Goal: Task Accomplishment & Management: Manage account settings

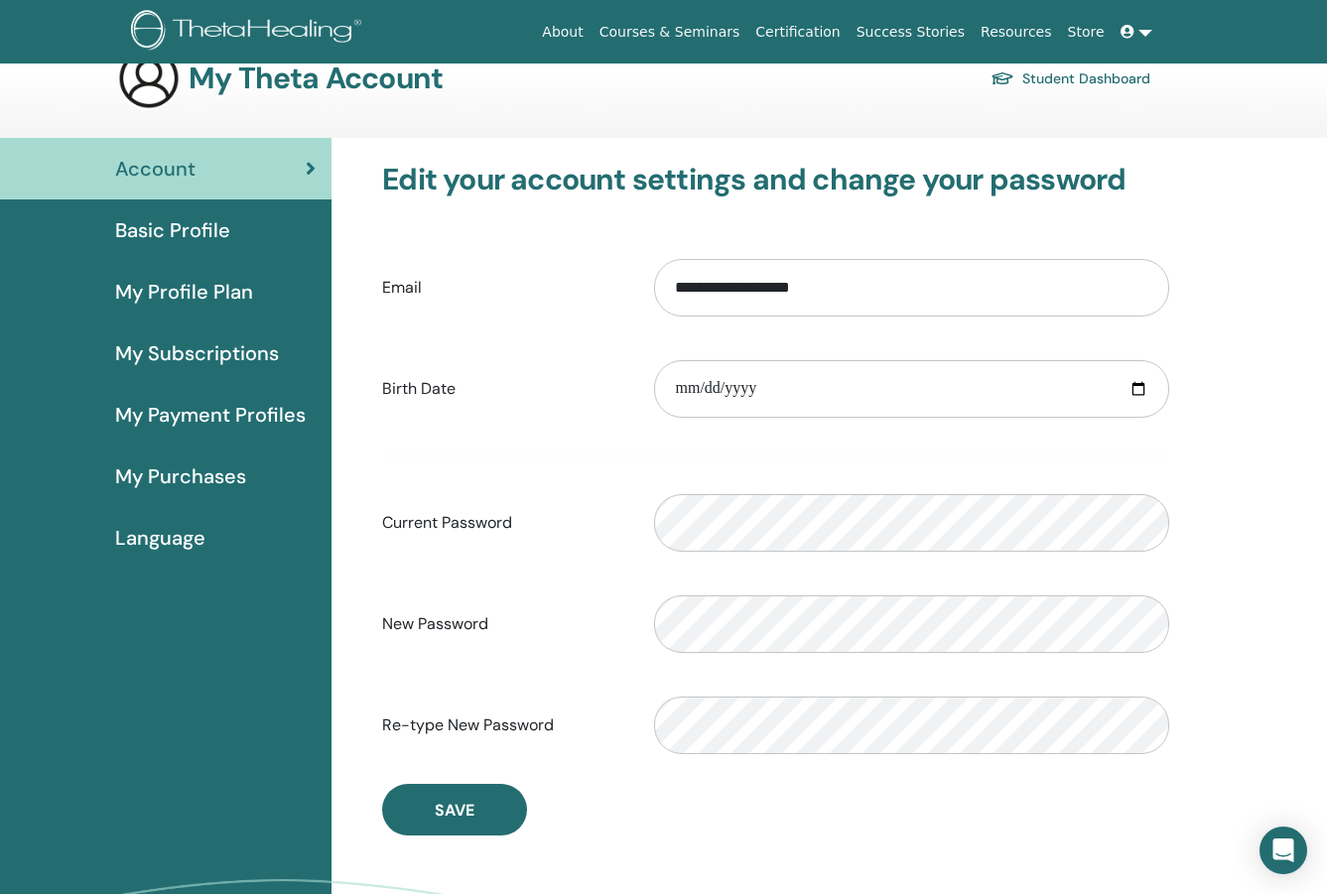
scroll to position [39, 0]
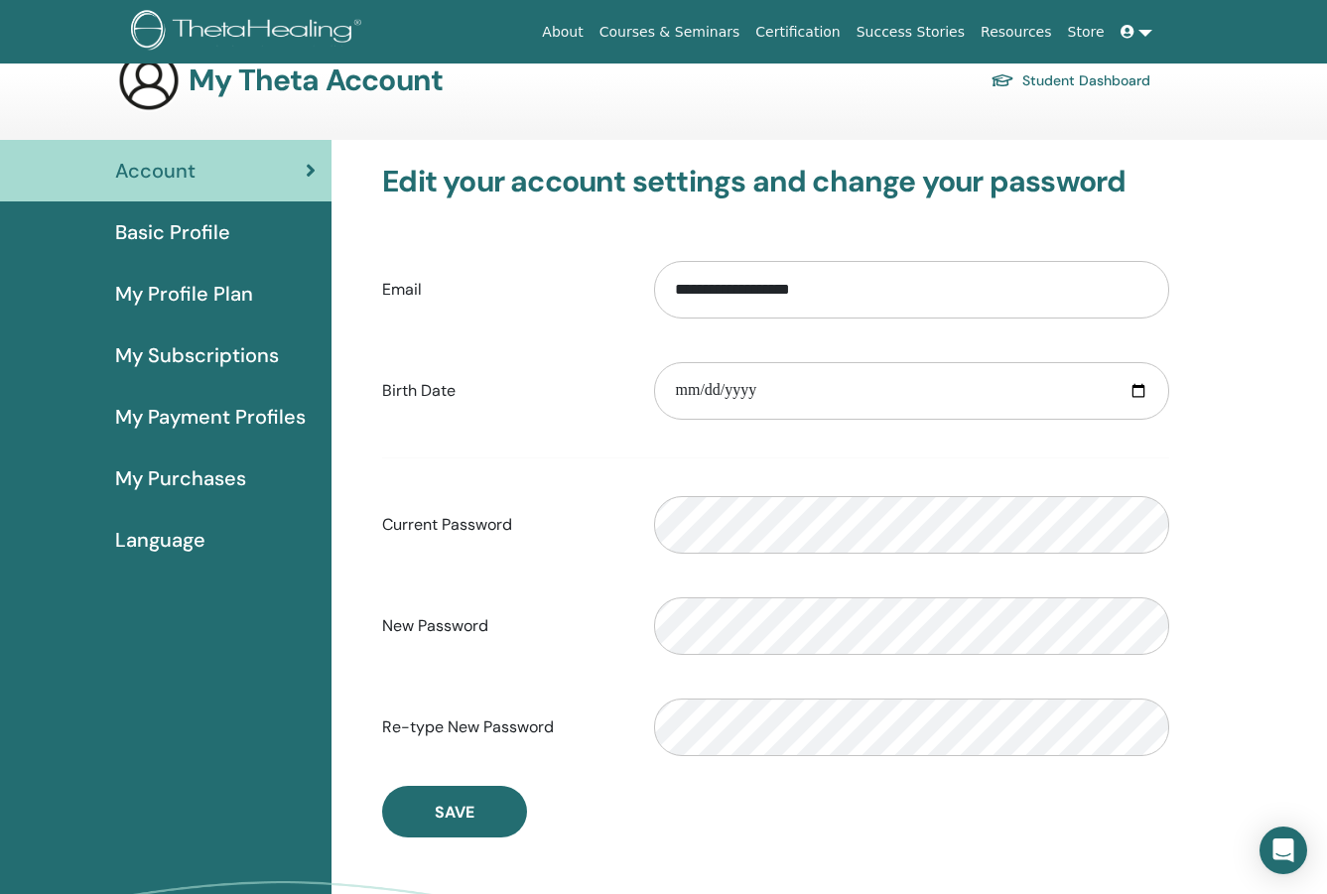
click at [241, 172] on div "Account" at bounding box center [166, 171] width 300 height 30
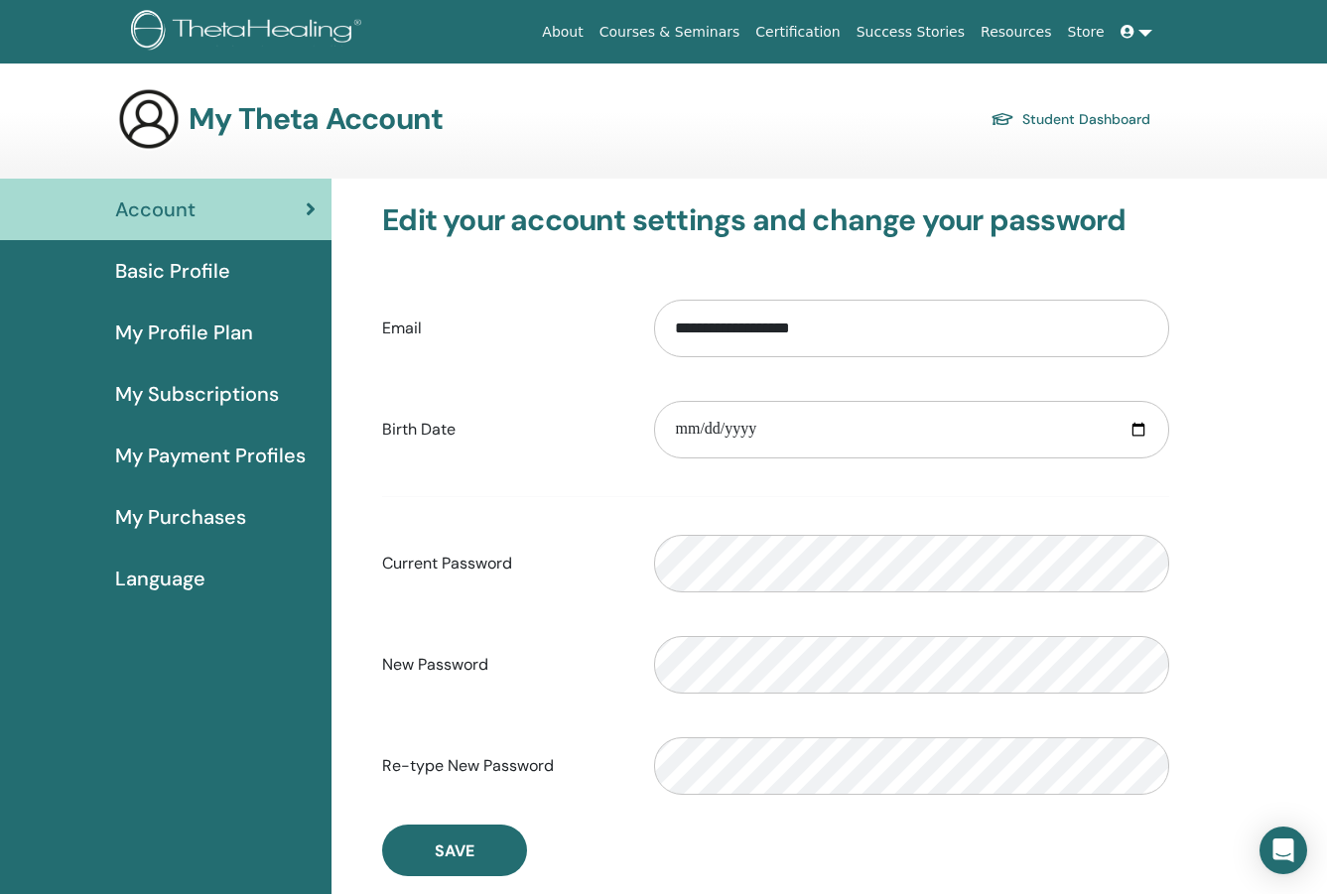
click at [229, 272] on div "Basic Profile" at bounding box center [166, 271] width 300 height 30
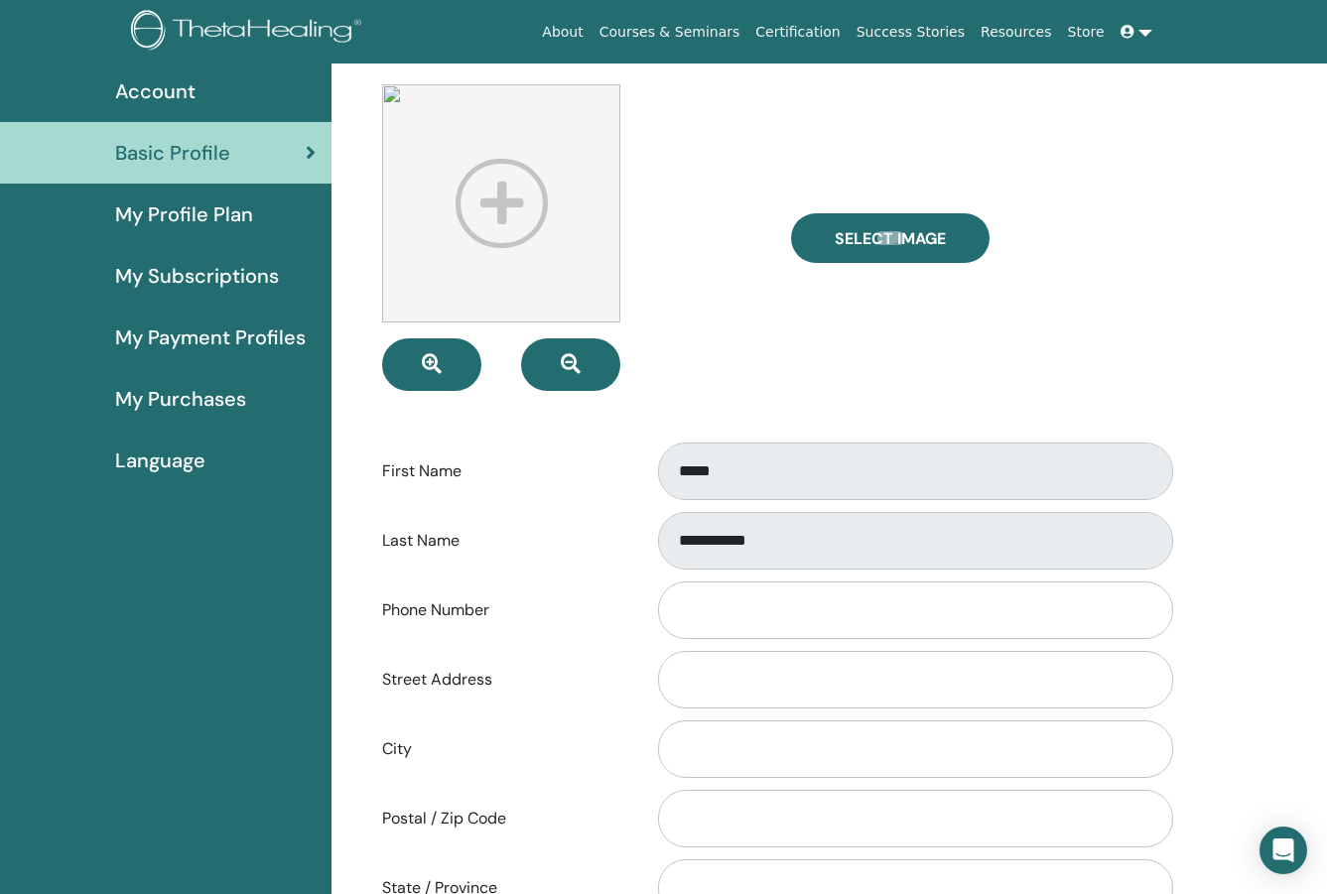
scroll to position [135, 0]
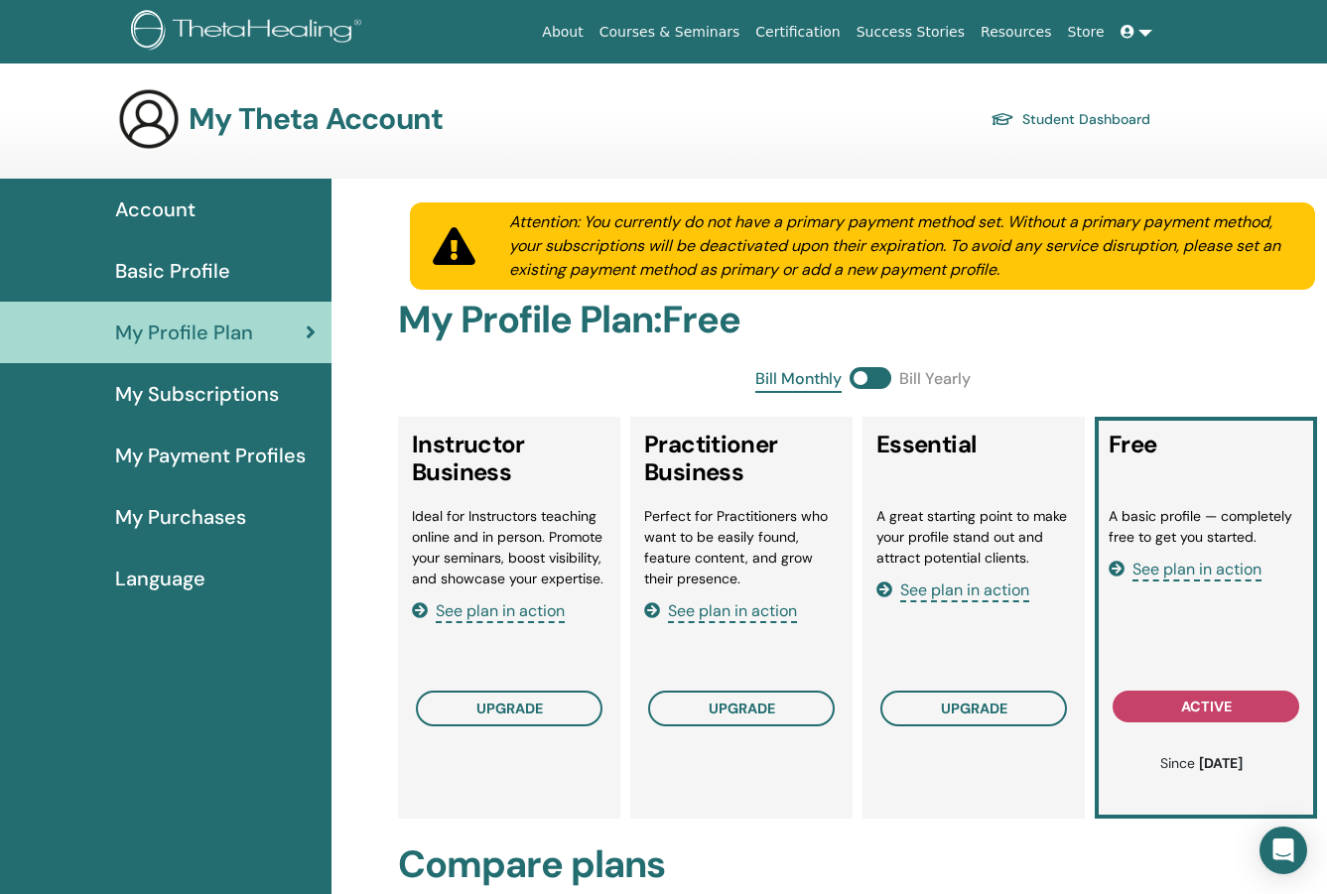
click at [246, 398] on span "My Subscriptions" at bounding box center [197, 394] width 164 height 30
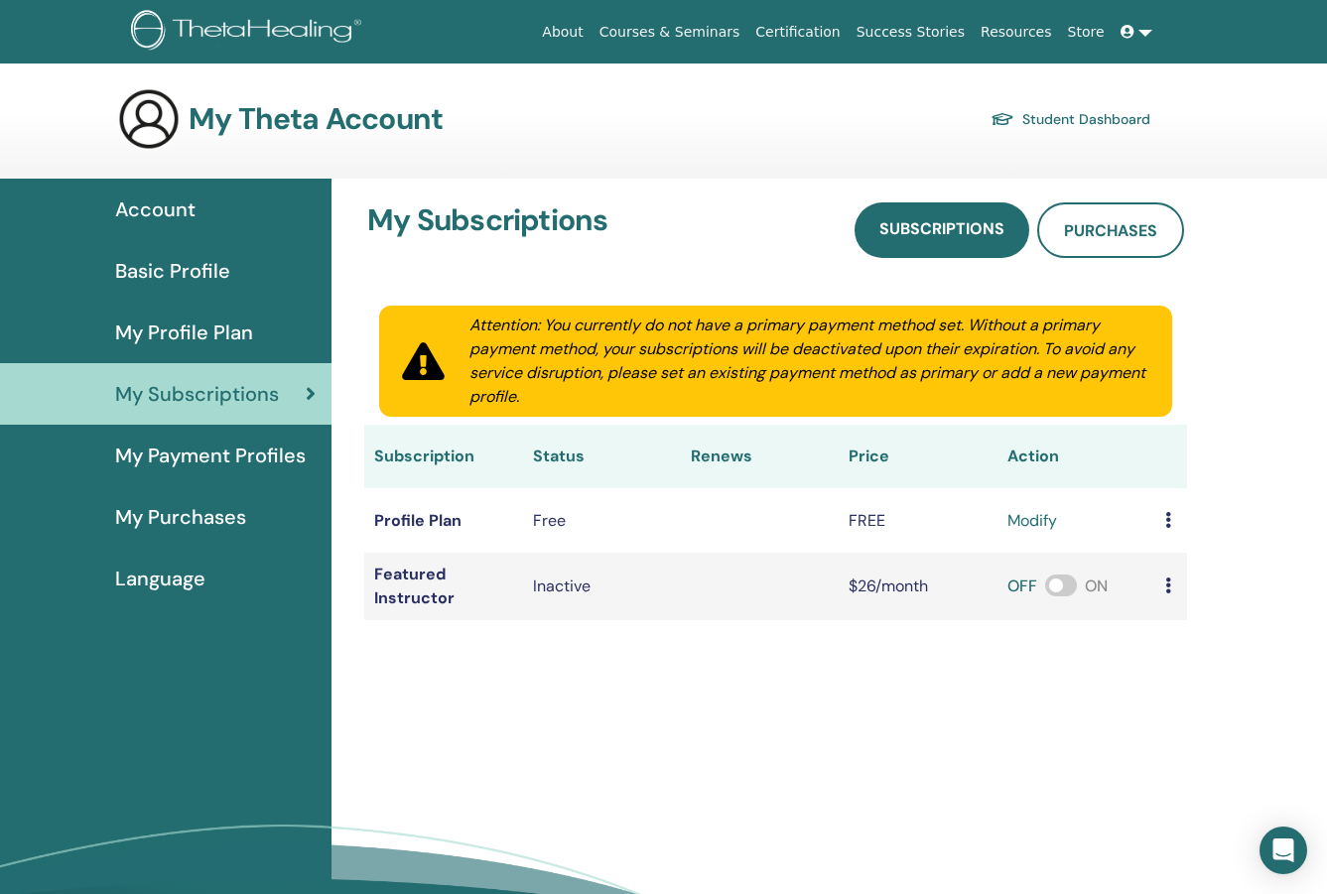
click at [200, 275] on span "Basic Profile" at bounding box center [172, 271] width 115 height 30
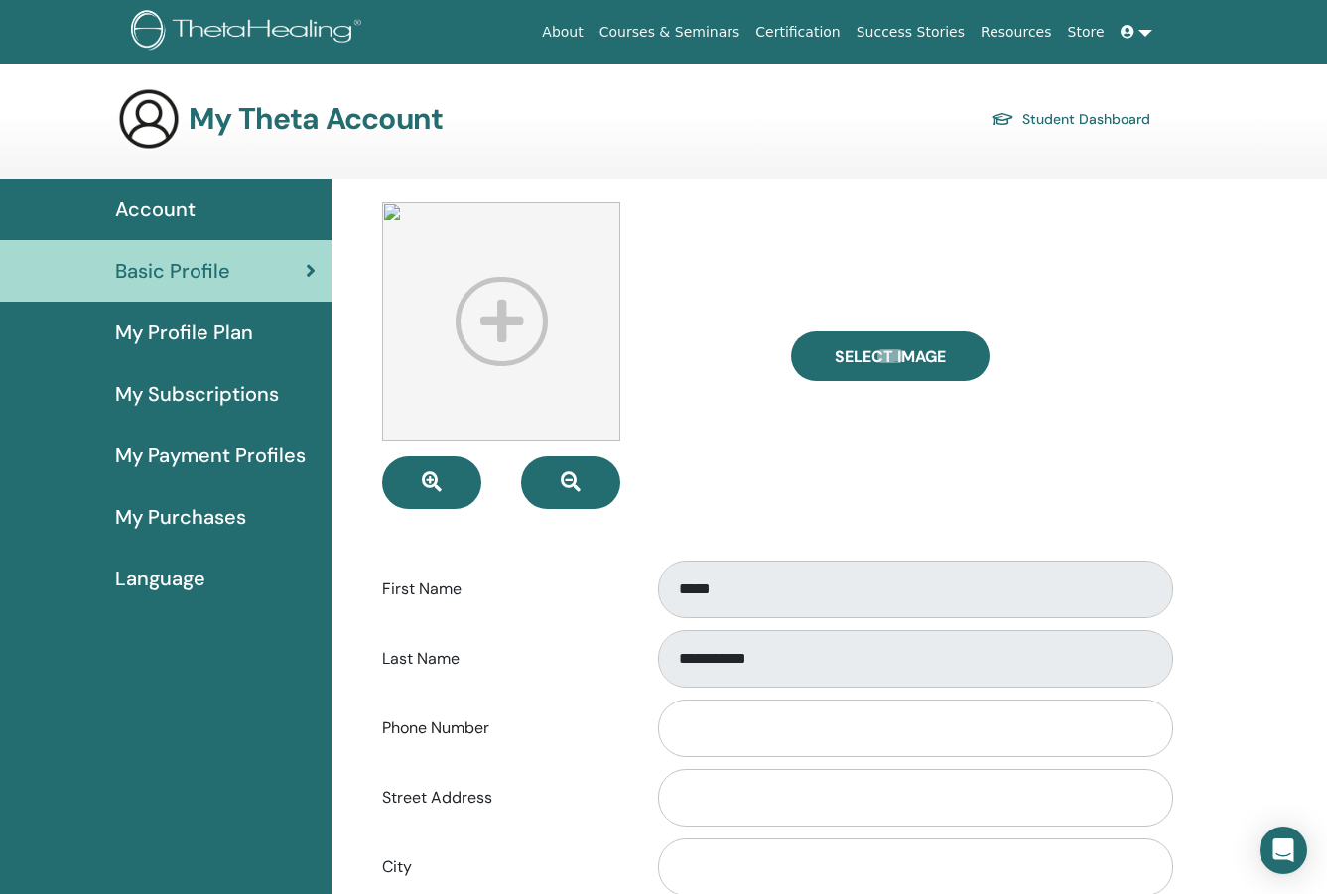
click at [1143, 34] on link at bounding box center [1136, 32] width 48 height 37
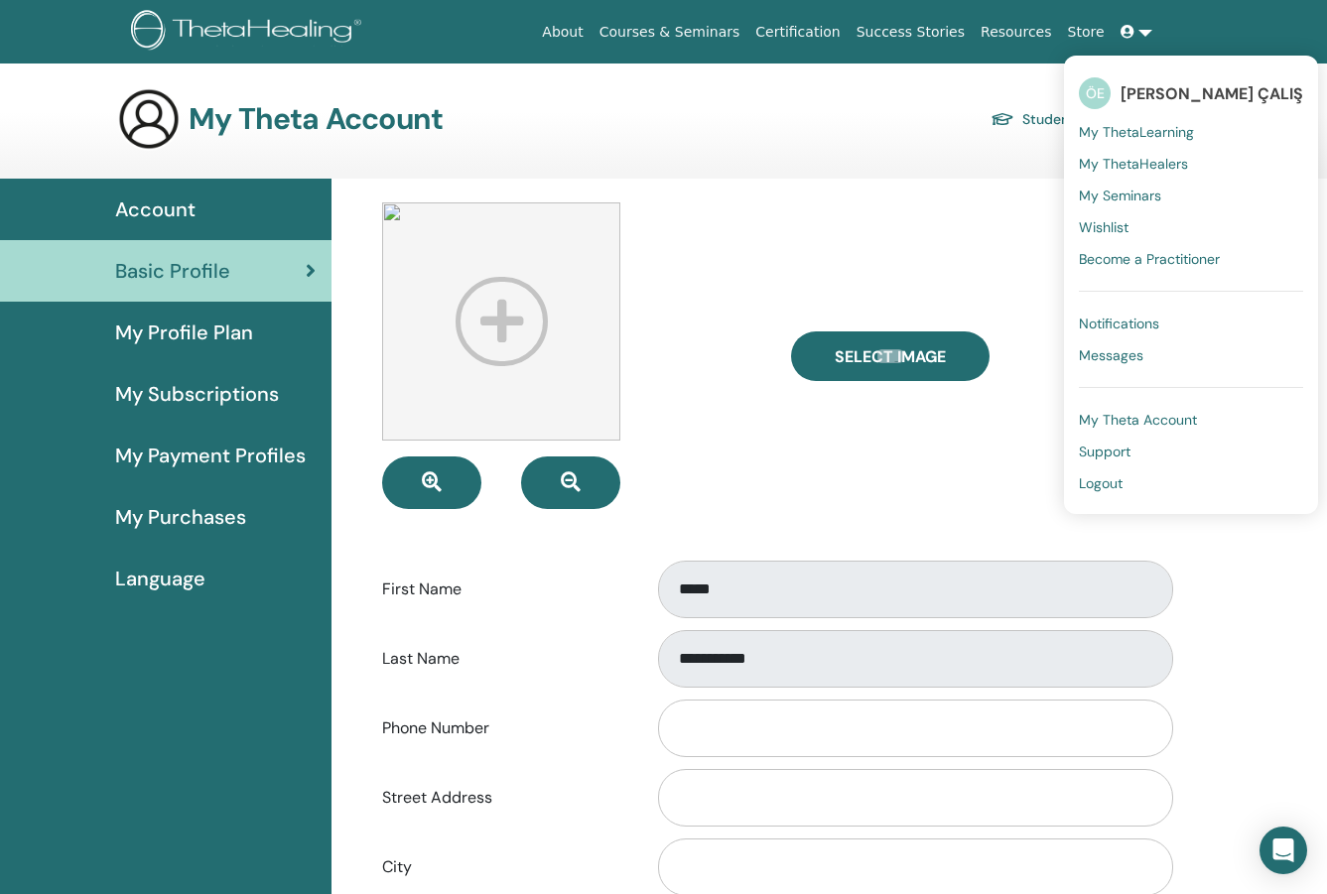
click at [1161, 416] on span "My Theta Account" at bounding box center [1138, 420] width 118 height 18
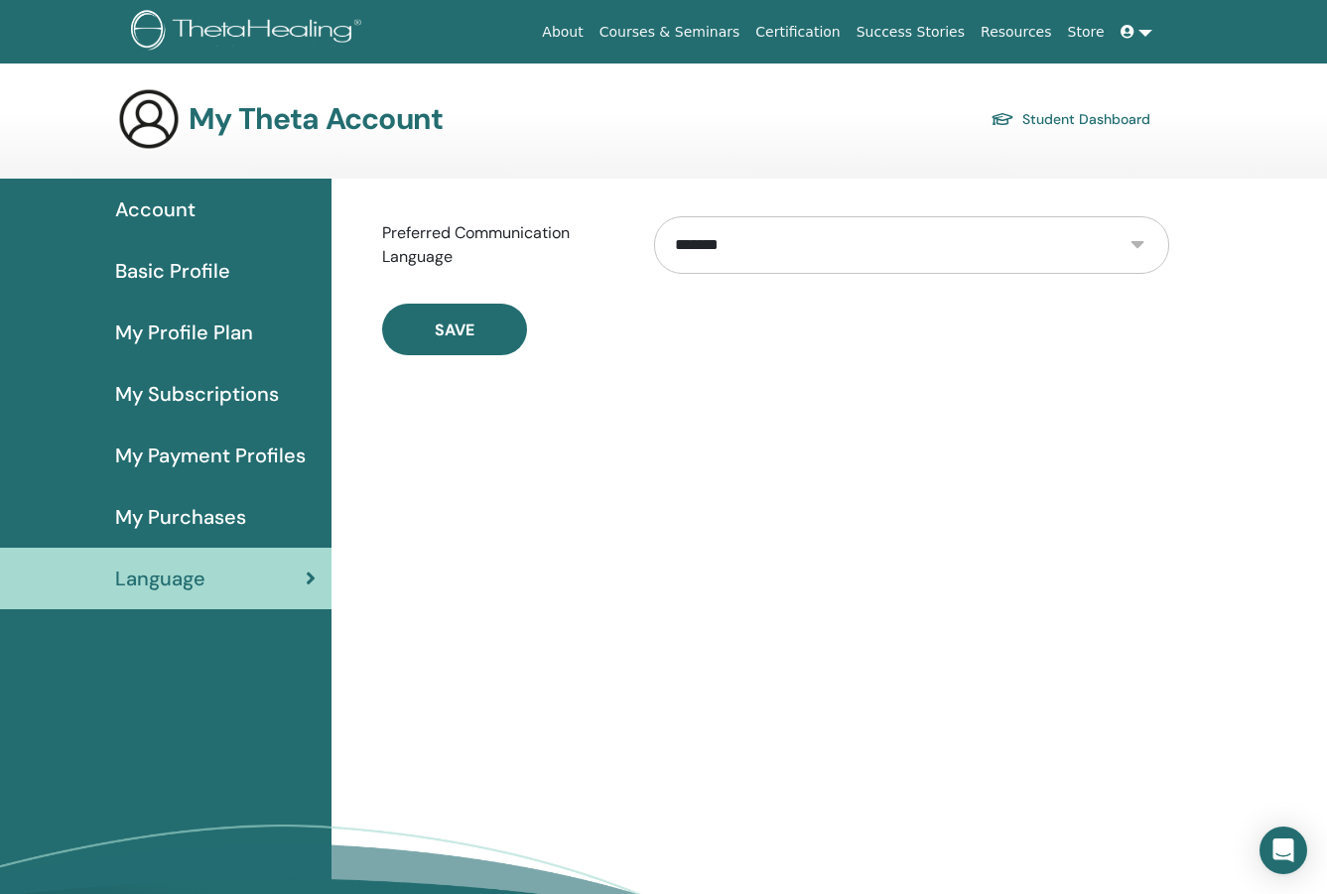
click at [778, 246] on select "**********" at bounding box center [911, 245] width 515 height 58
select select "***"
click at [654, 216] on select "**********" at bounding box center [911, 245] width 515 height 58
click at [480, 311] on button "Save" at bounding box center [454, 330] width 145 height 52
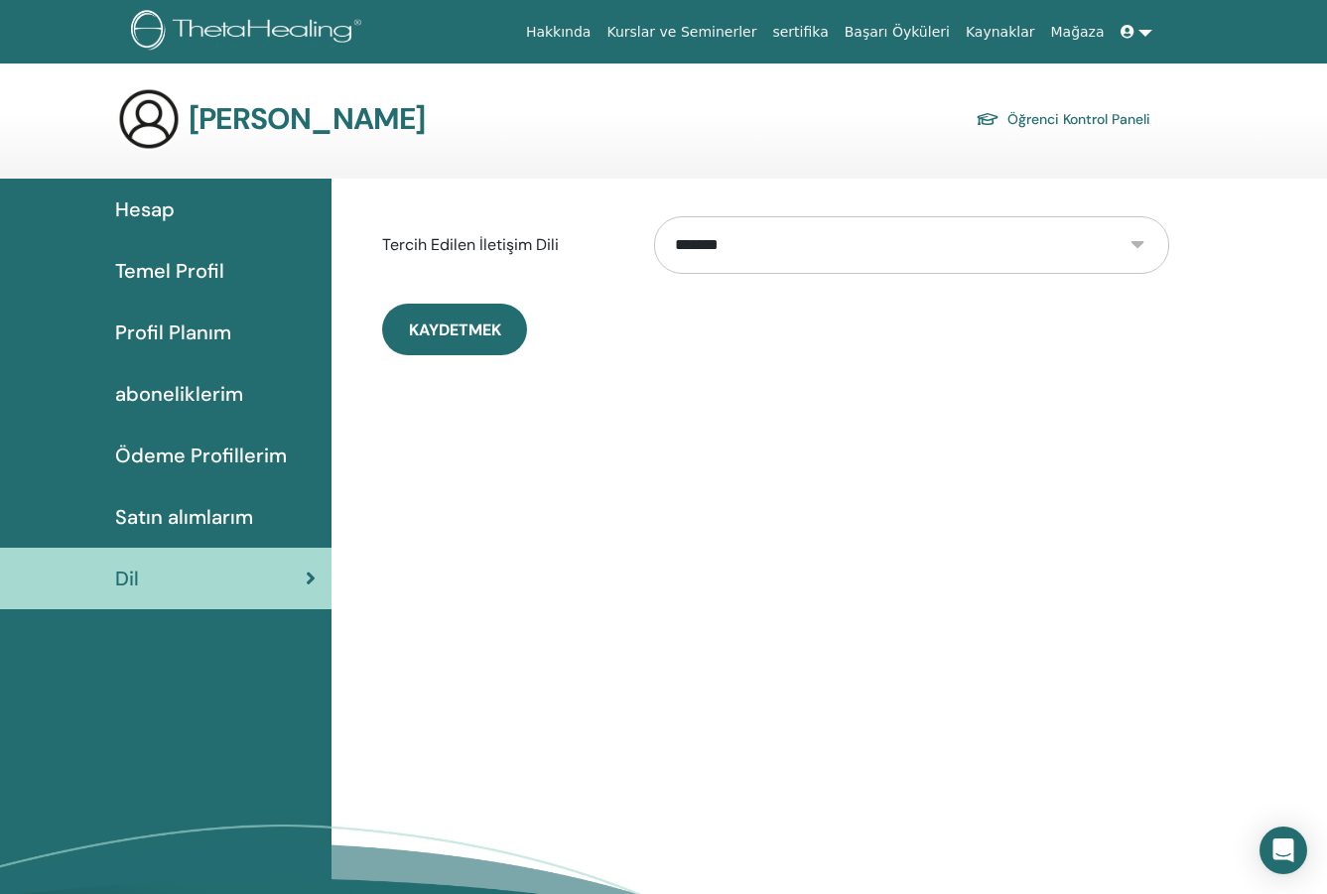
click at [164, 207] on span "Hesap" at bounding box center [145, 209] width 60 height 30
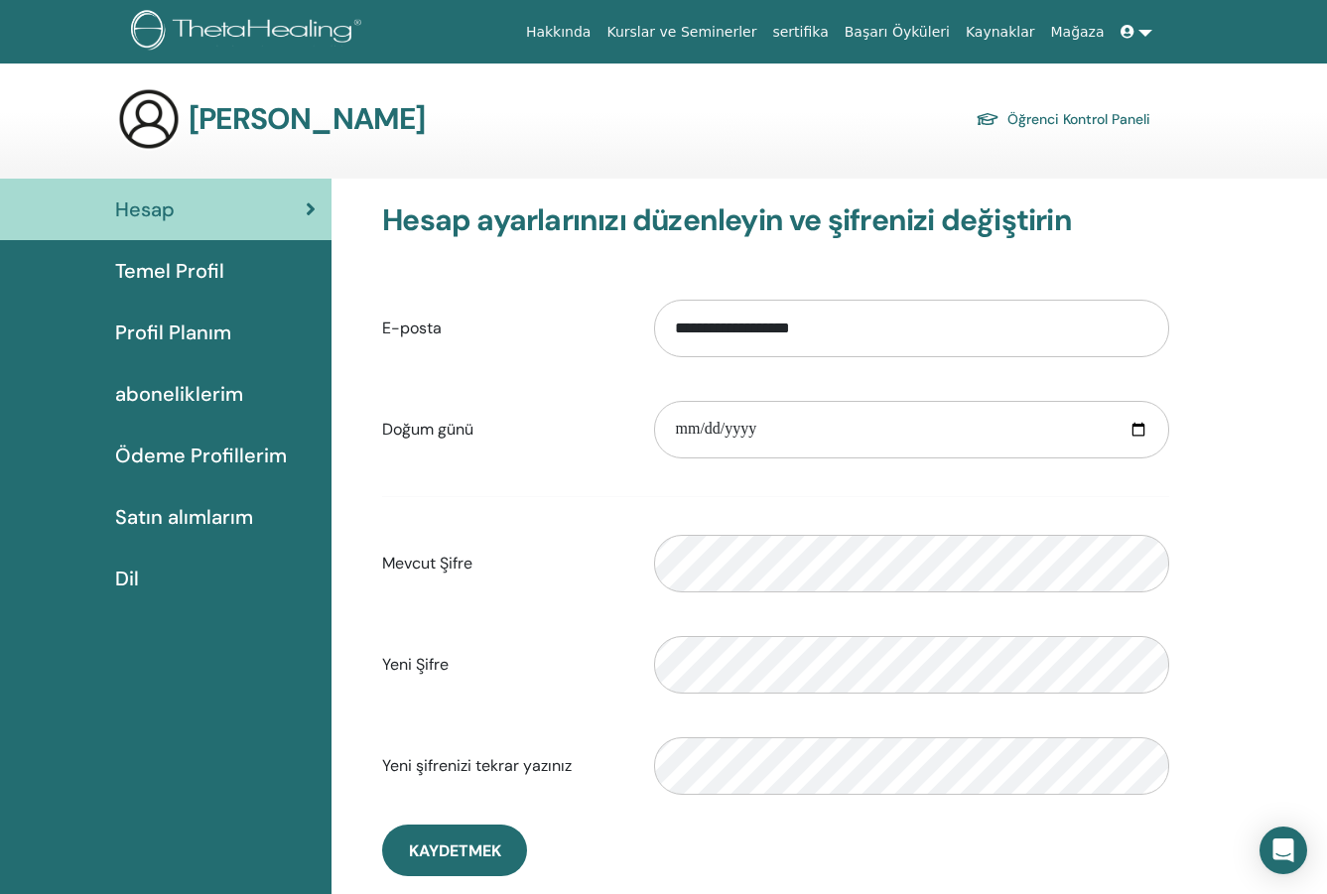
click at [171, 324] on span "Profil Planım" at bounding box center [173, 333] width 116 height 30
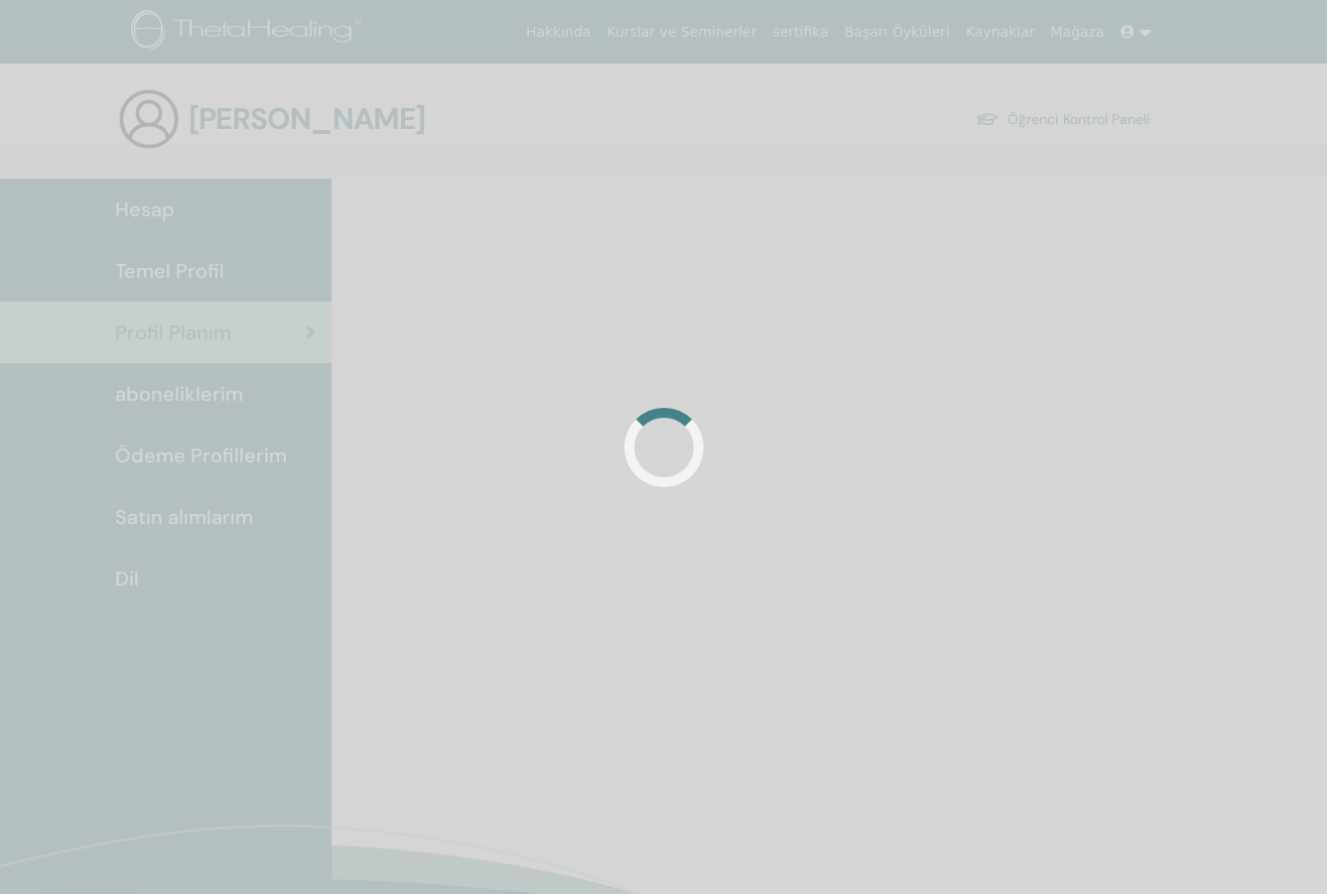
click at [167, 265] on div at bounding box center [663, 447] width 1327 height 894
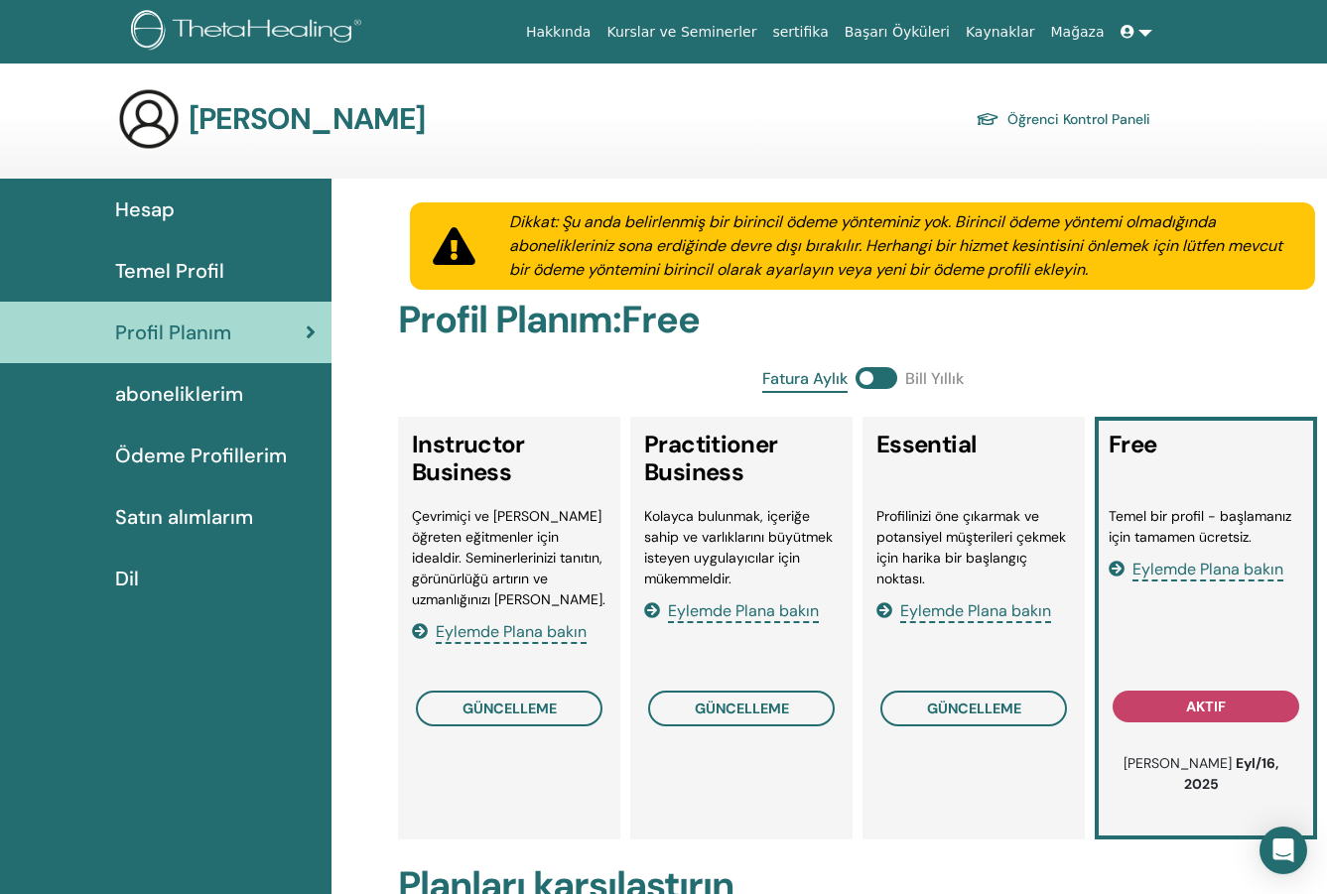
click at [181, 260] on span "Temel Profil" at bounding box center [169, 271] width 109 height 30
click at [181, 267] on span "Temel Profil" at bounding box center [169, 271] width 109 height 30
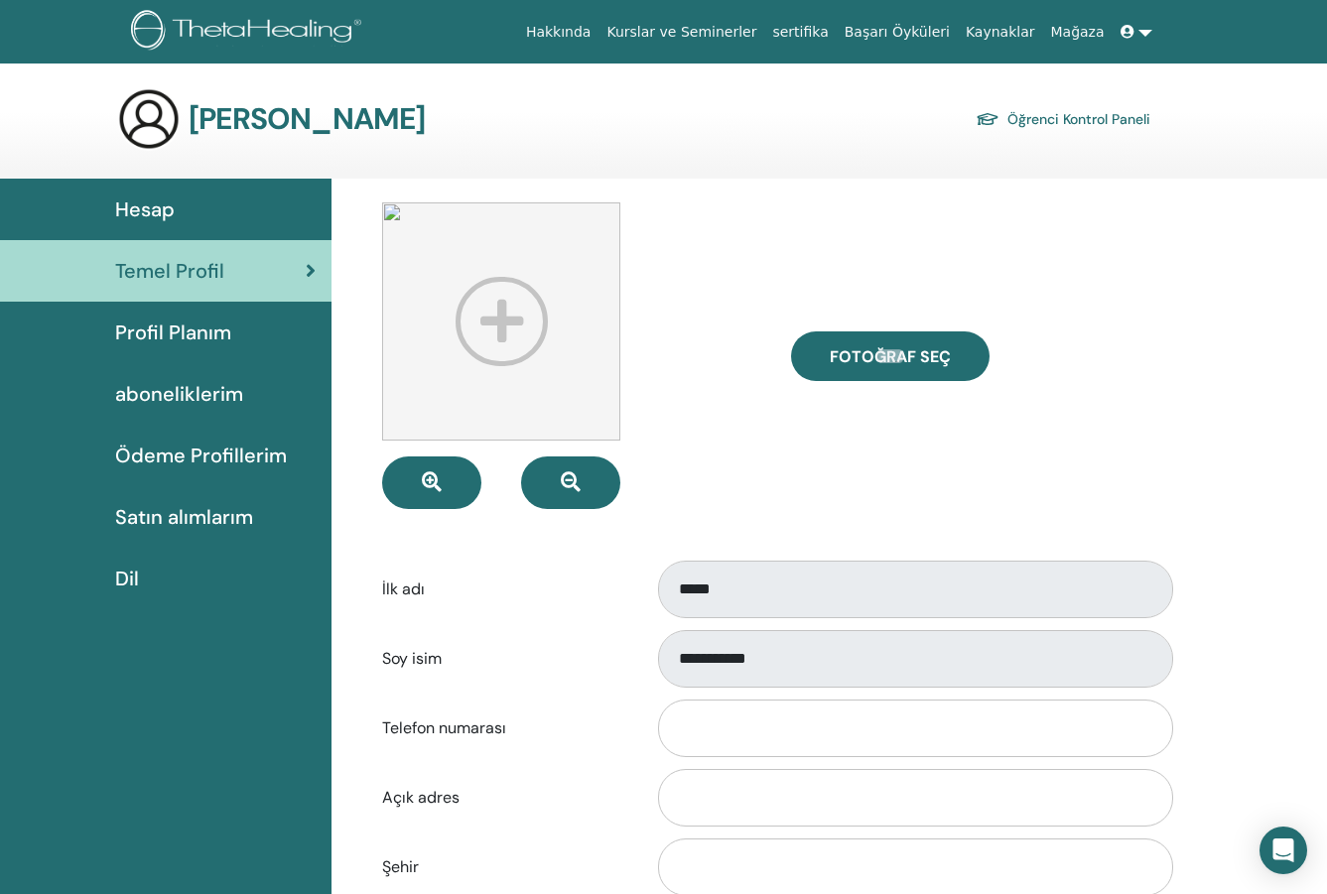
click at [1080, 115] on link "Öğrenci Kontrol Paneli" at bounding box center [1062, 119] width 175 height 28
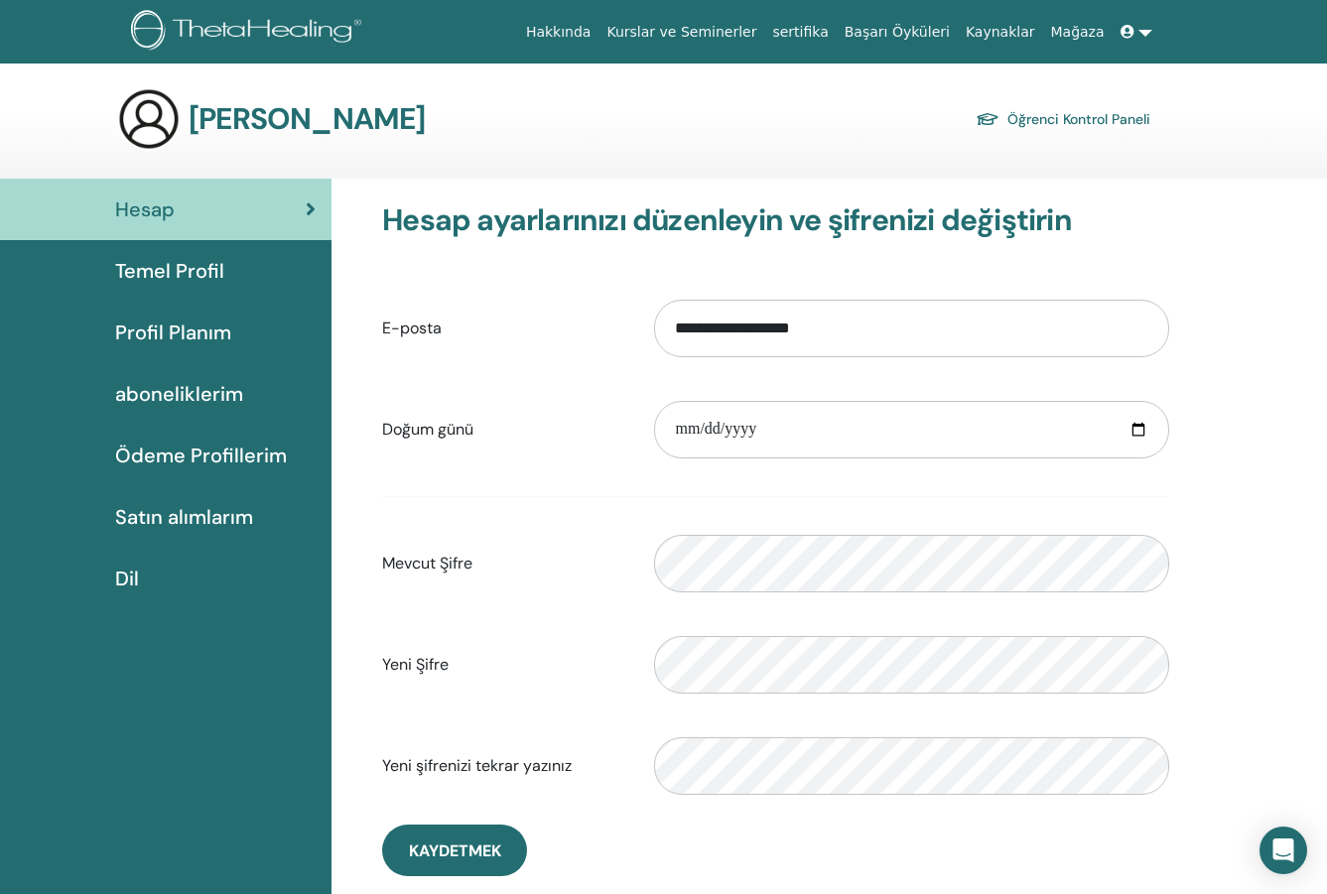
click at [250, 456] on span "Ödeme Profillerim" at bounding box center [201, 456] width 172 height 30
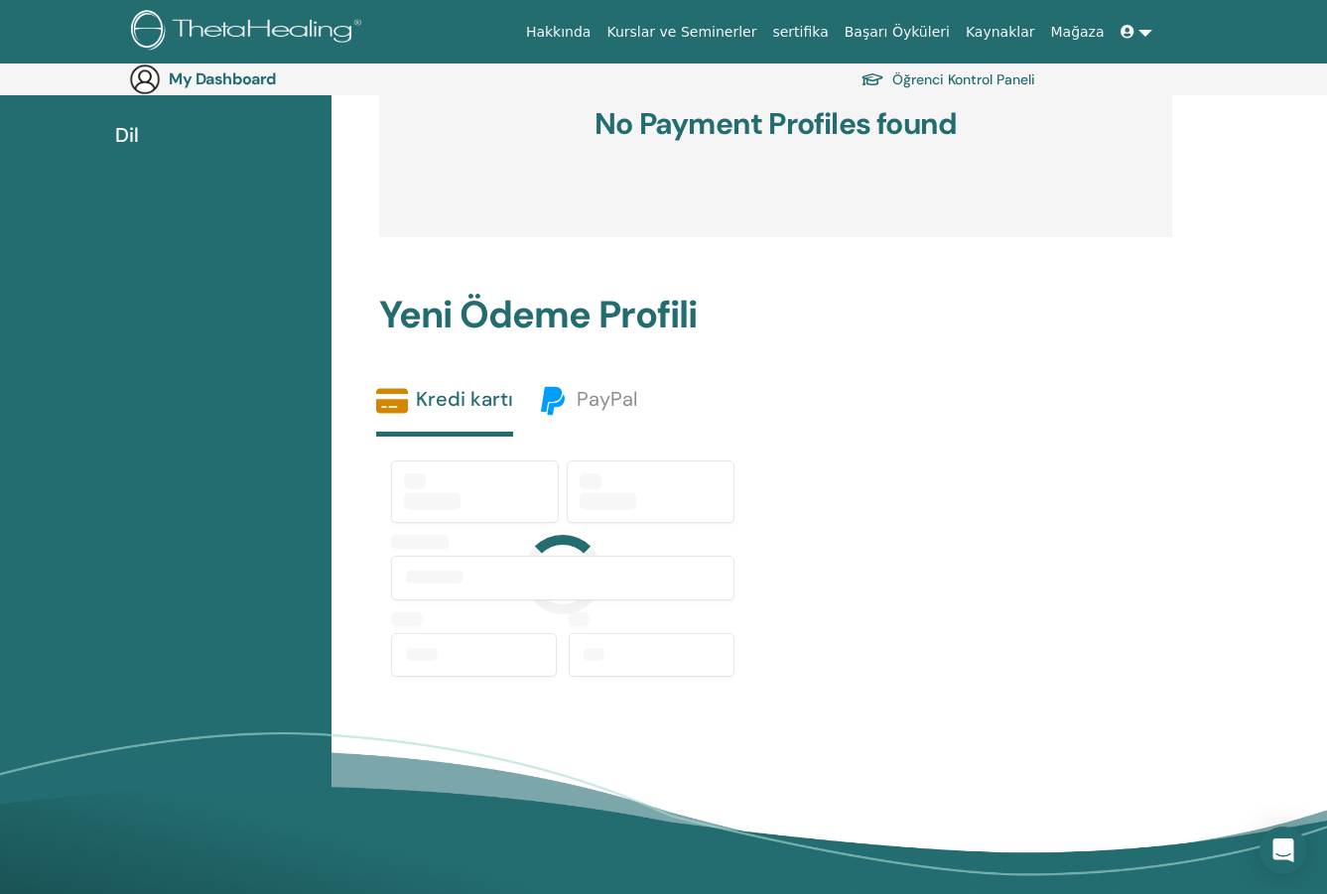
scroll to position [476, 0]
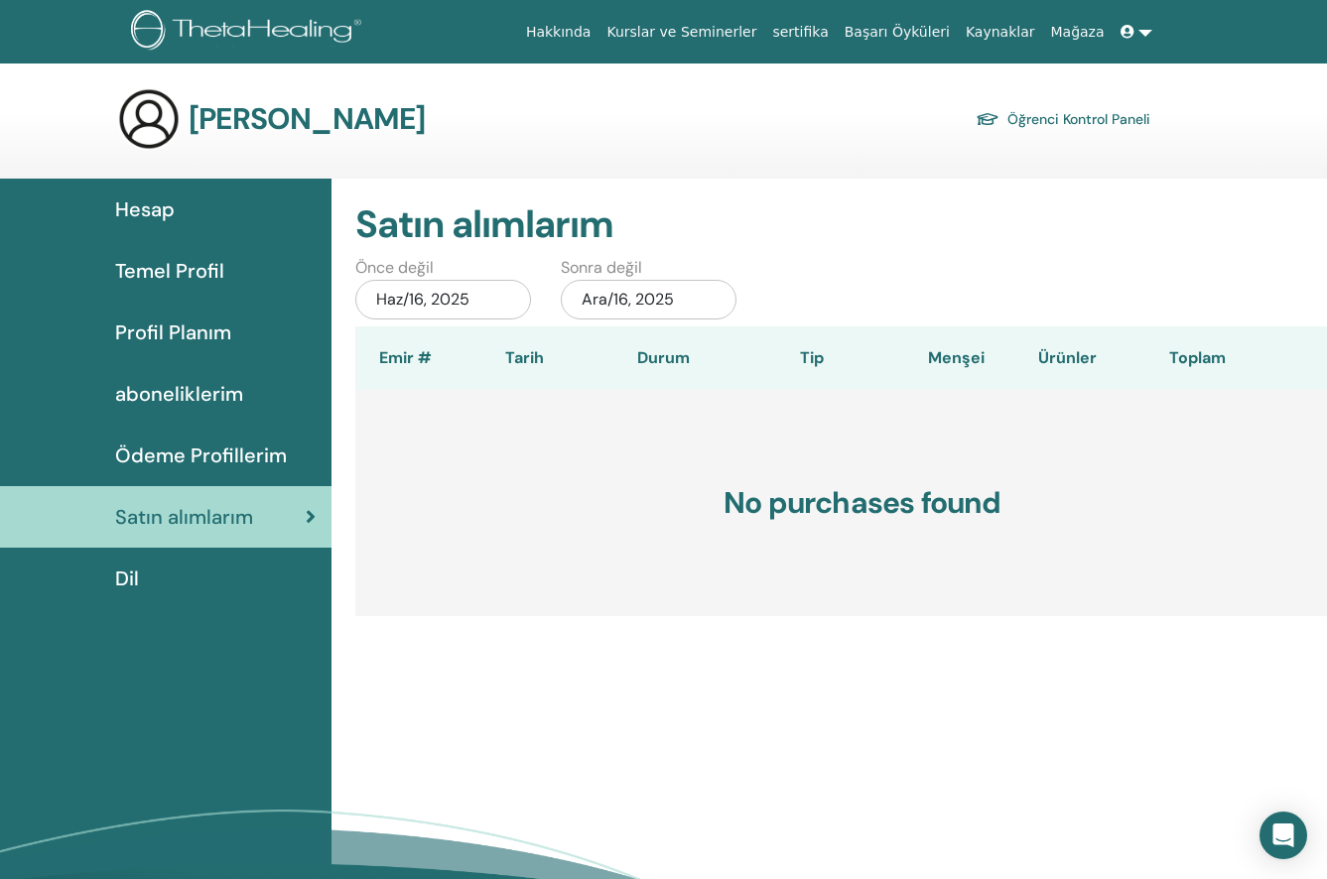
click at [159, 210] on span "Hesap" at bounding box center [145, 209] width 60 height 30
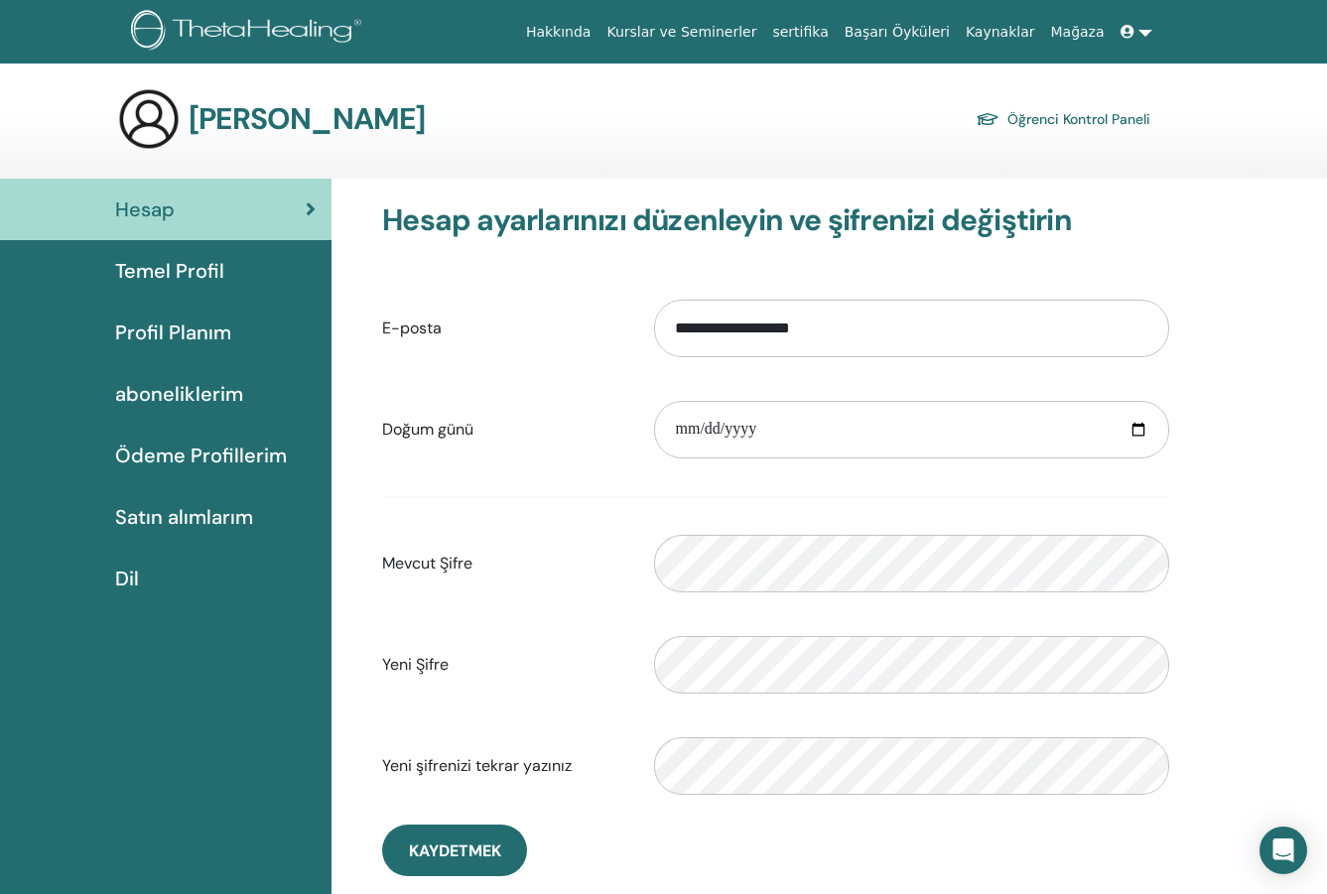
click at [184, 279] on span "Temel Profil" at bounding box center [169, 271] width 109 height 30
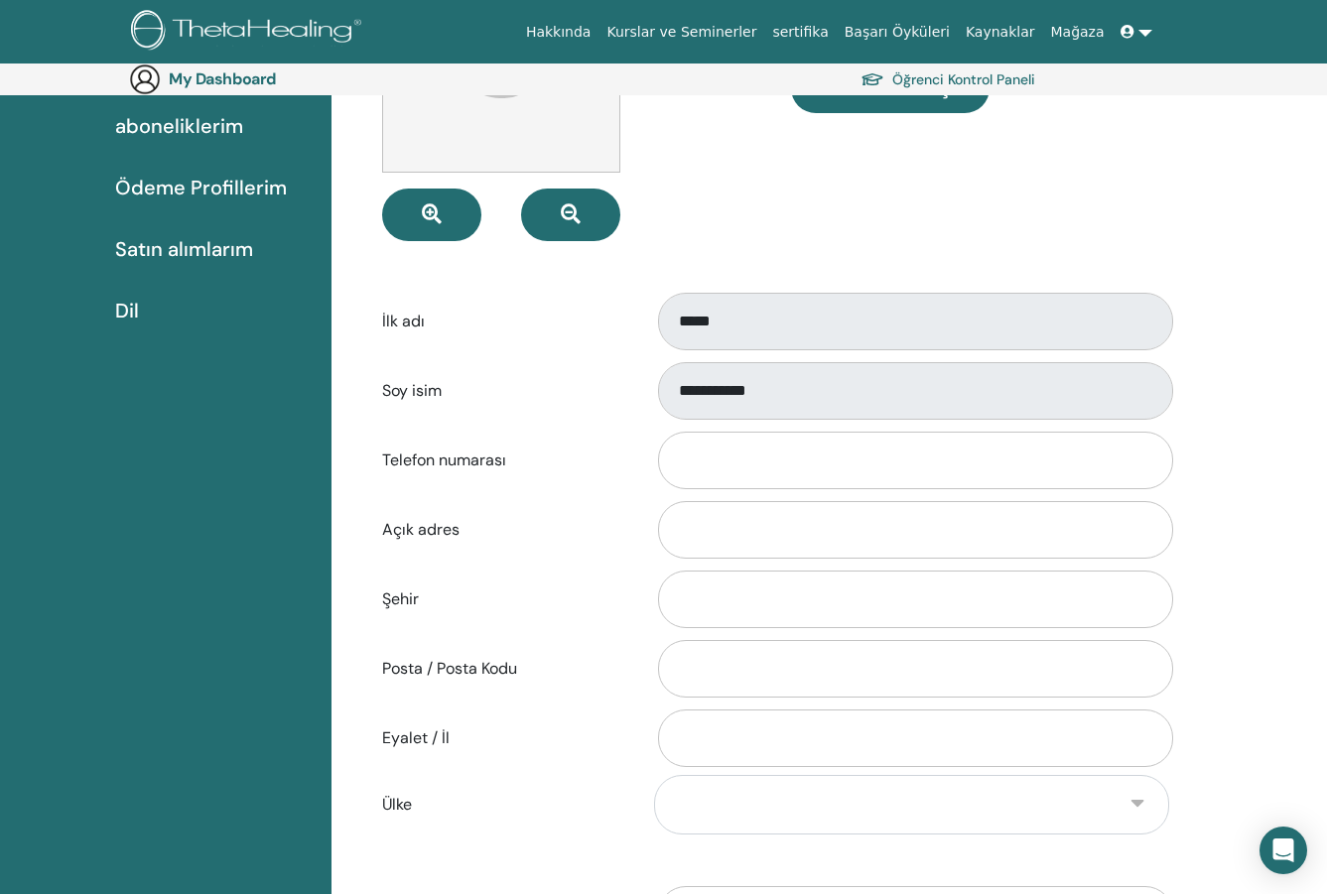
scroll to position [302, 0]
click at [762, 456] on input "Telefon numarası" at bounding box center [915, 459] width 515 height 58
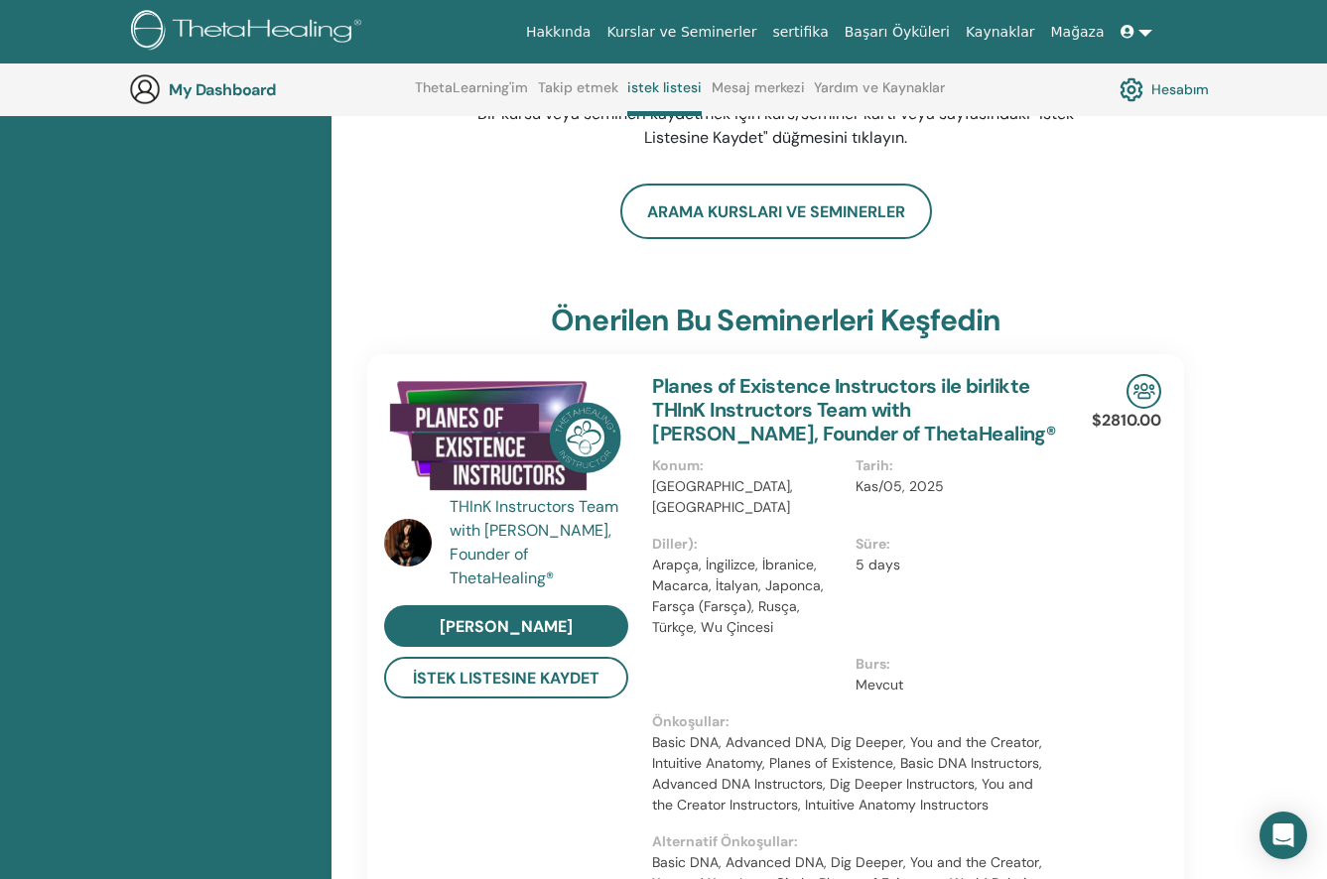
scroll to position [354, 0]
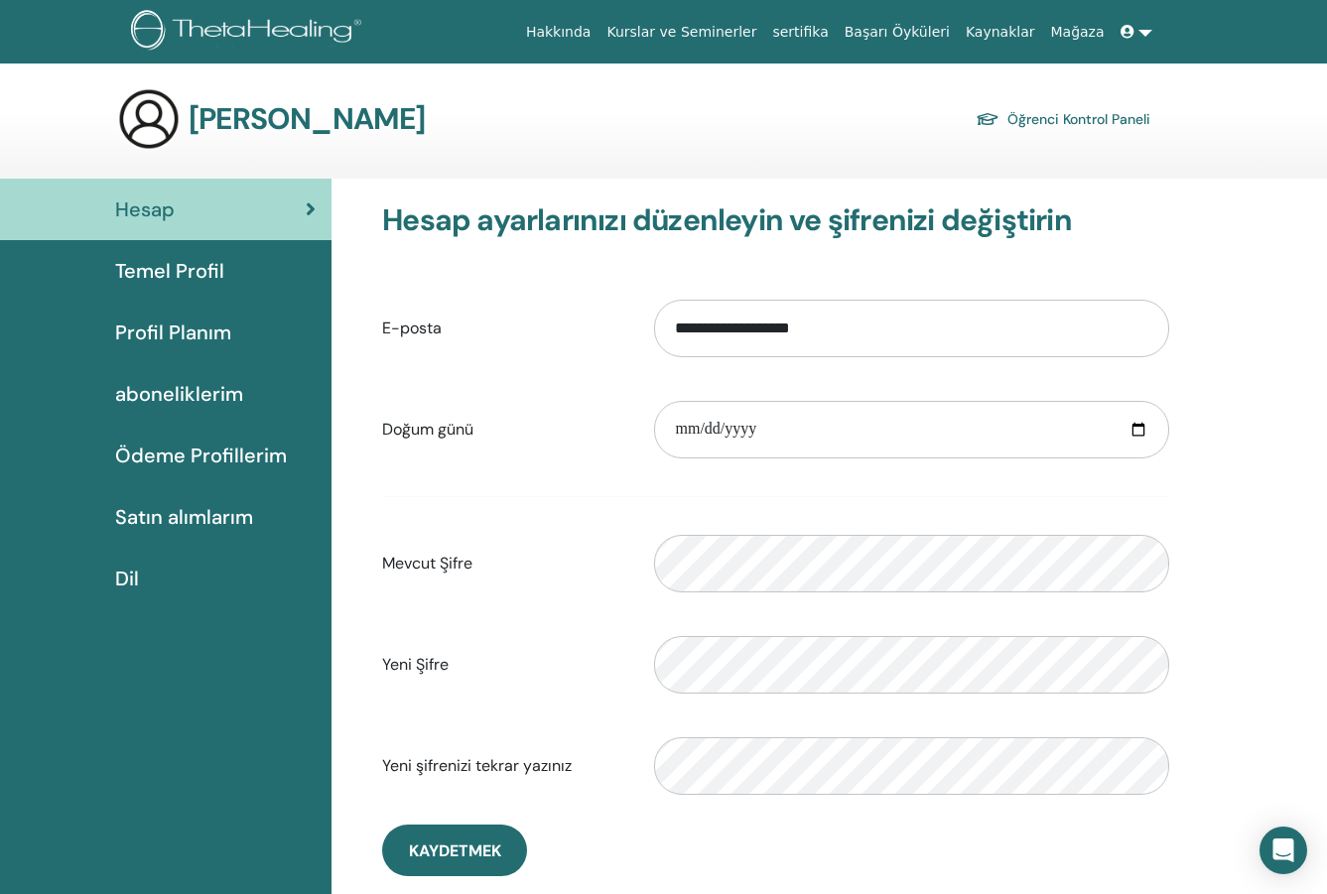
click at [186, 279] on span "Temel Profil" at bounding box center [169, 271] width 109 height 30
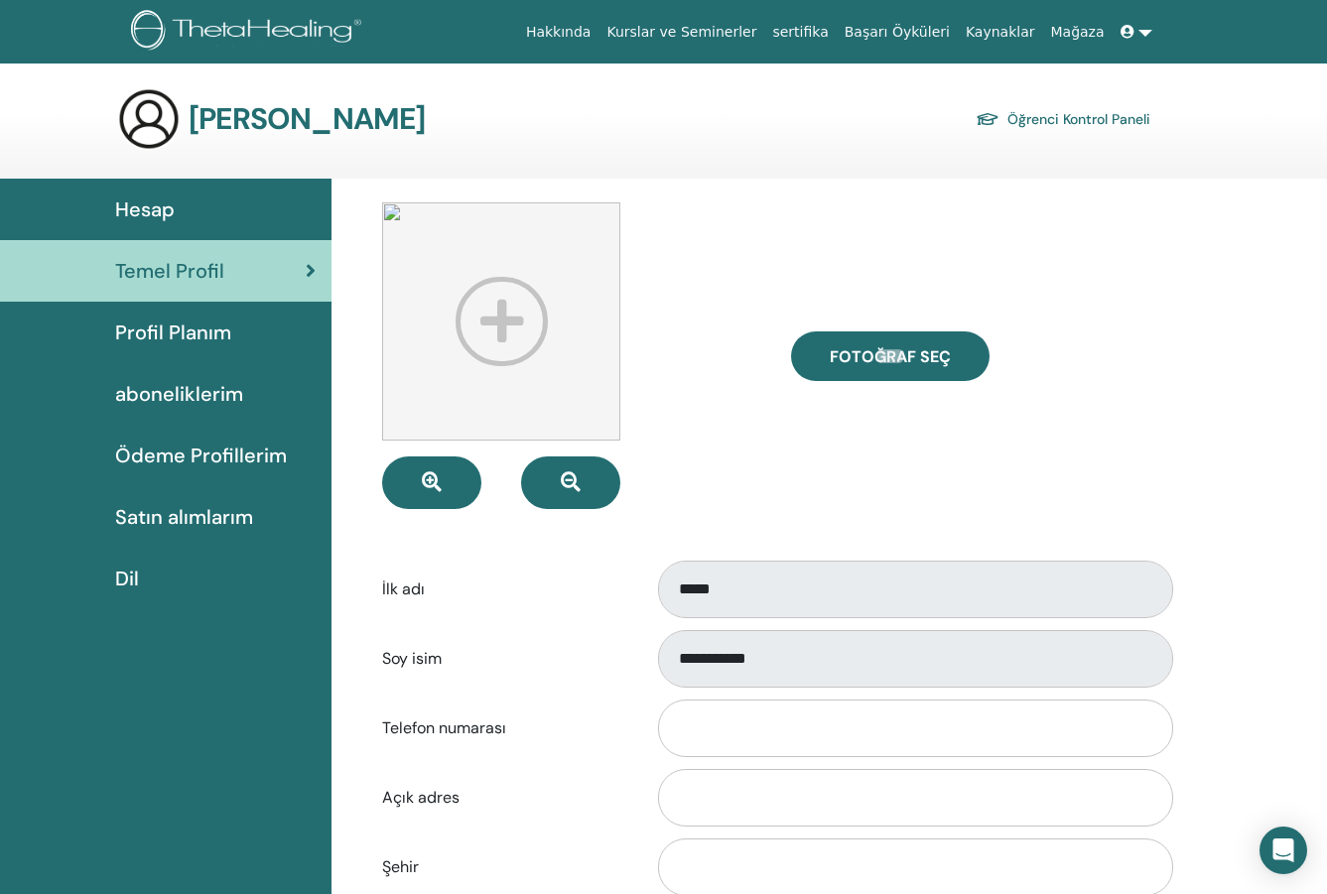
click at [887, 358] on span "Fotoğraf seç" at bounding box center [890, 356] width 121 height 21
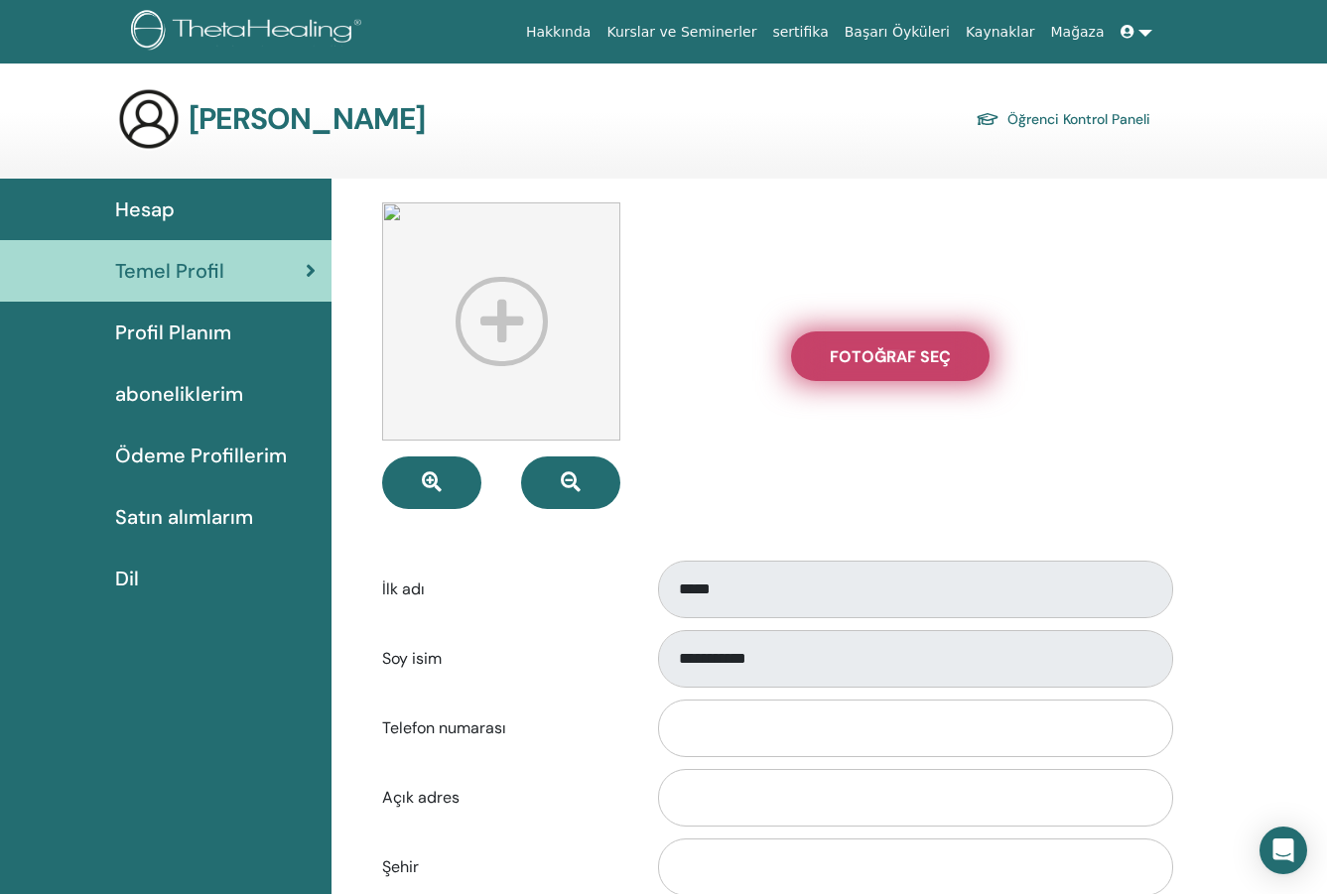
click at [887, 358] on input "Fotoğraf seç" at bounding box center [890, 356] width 26 height 14
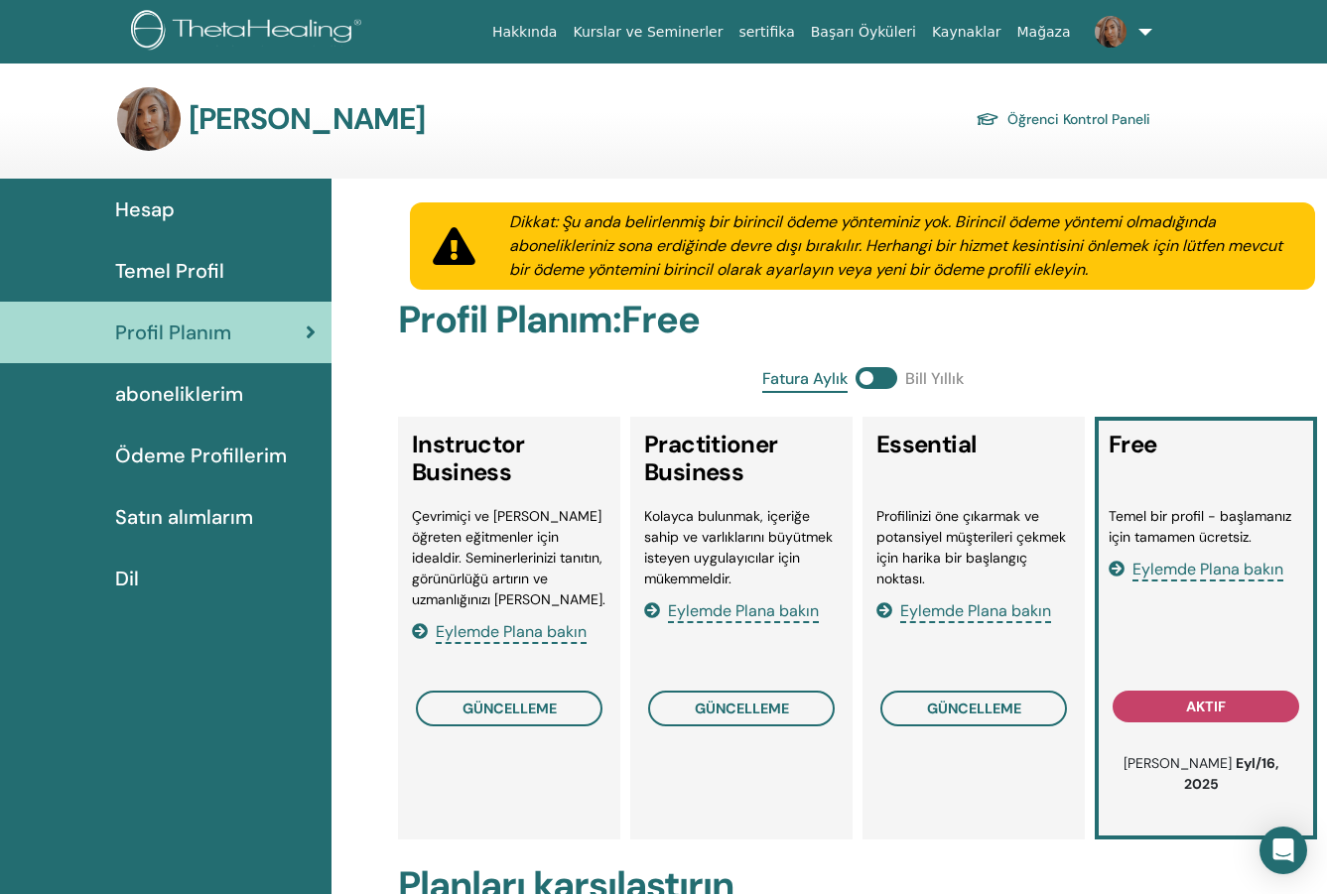
click at [217, 266] on span "Temel Profil" at bounding box center [169, 271] width 109 height 30
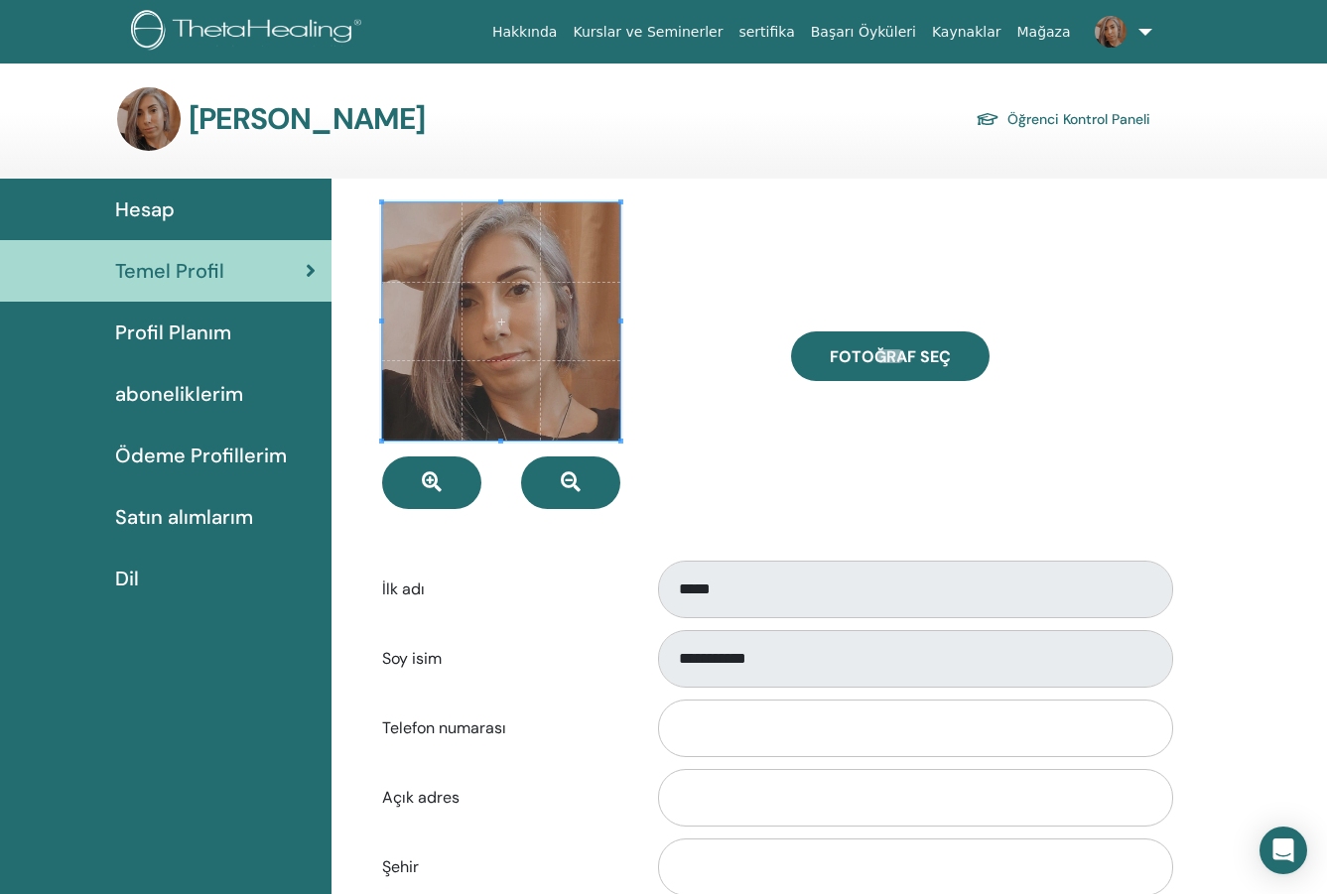
click at [176, 216] on div "Hesap" at bounding box center [166, 209] width 300 height 30
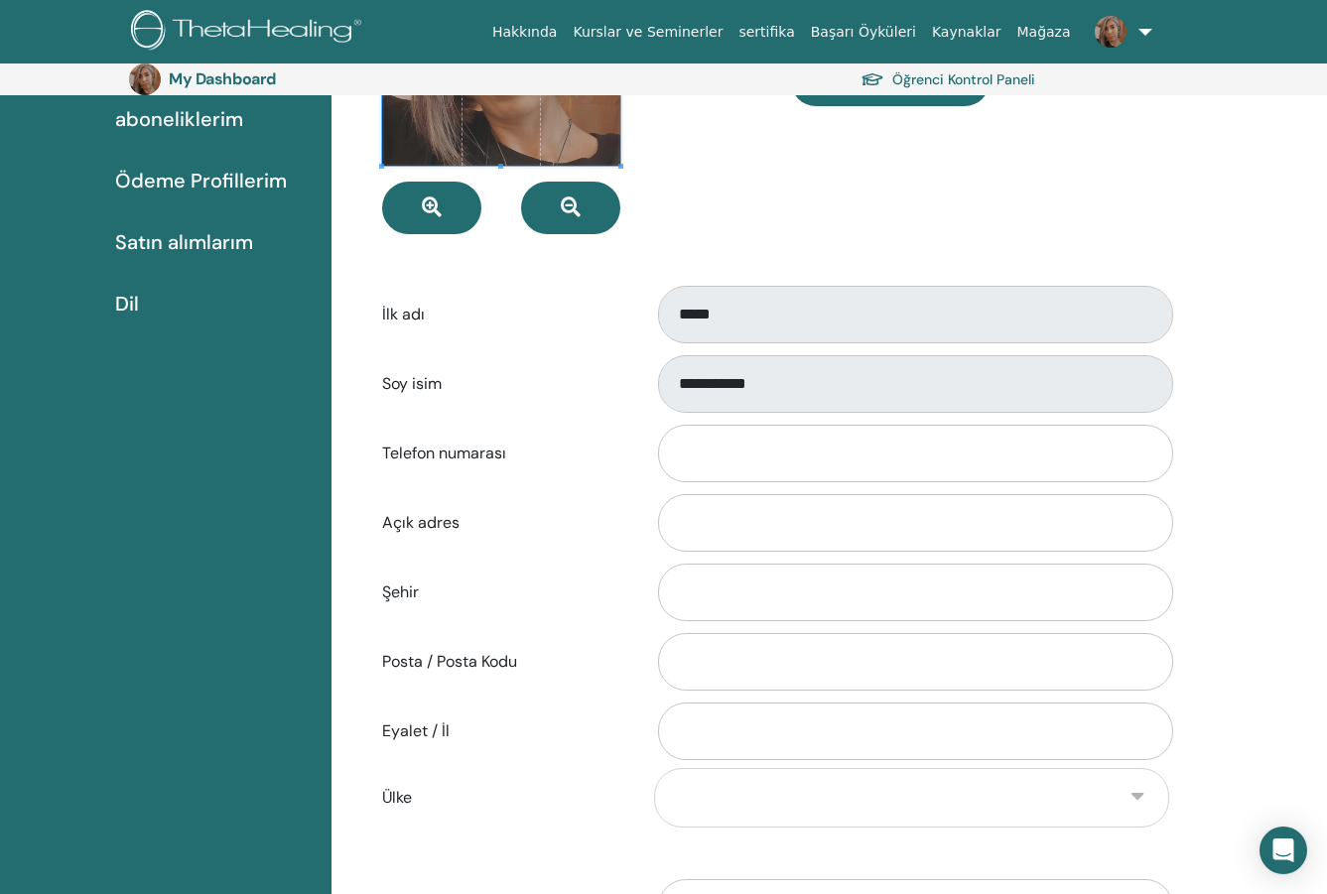
scroll to position [325, 0]
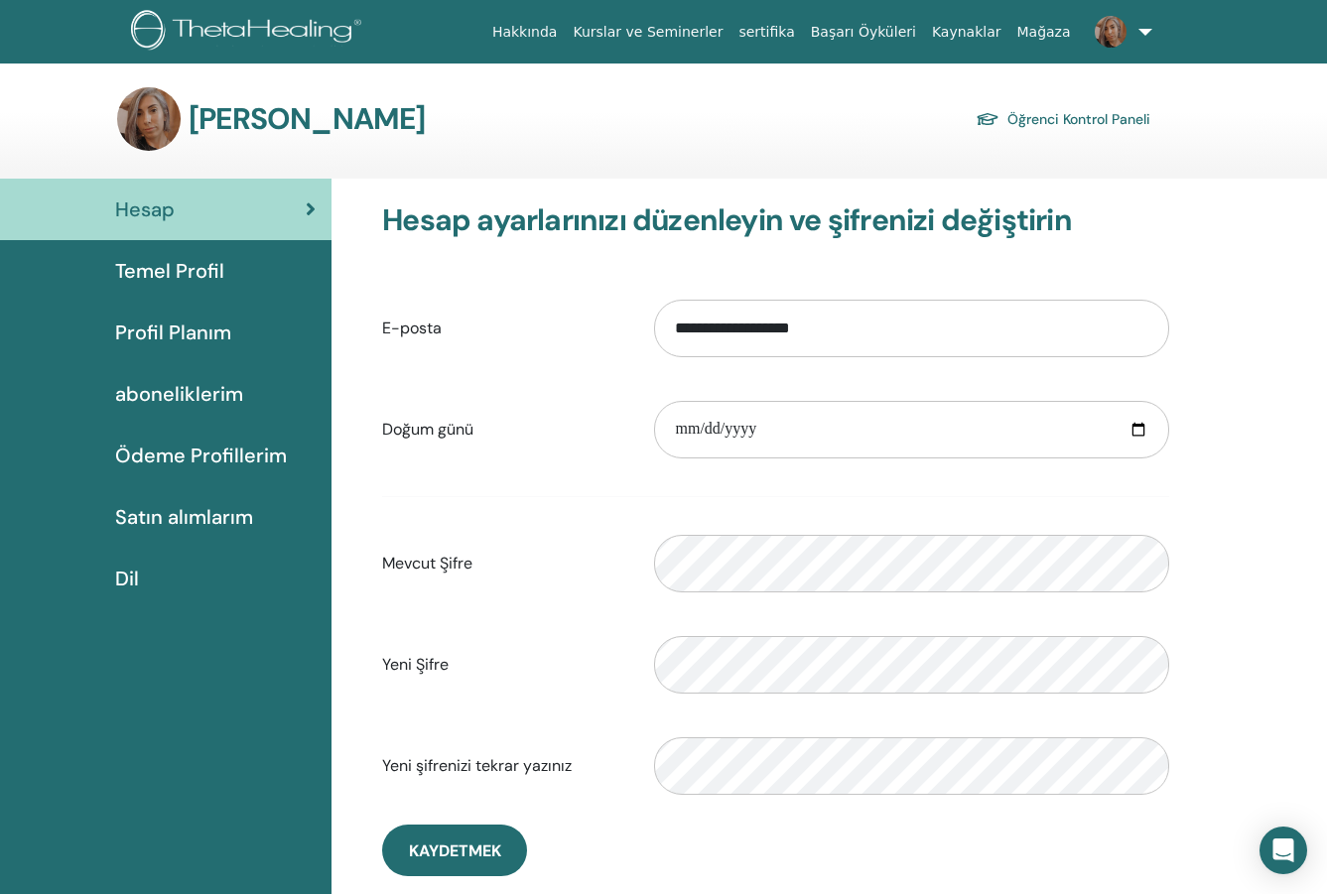
click at [1141, 32] on link at bounding box center [1119, 32] width 81 height 64
